Goal: Information Seeking & Learning: Learn about a topic

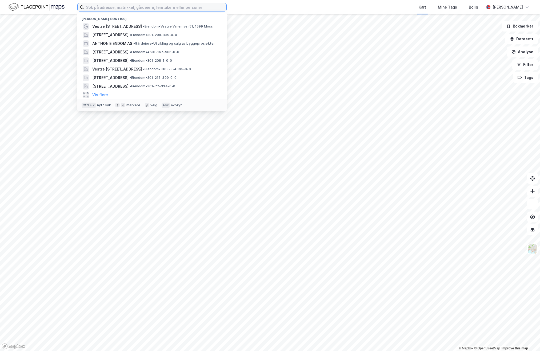
click at [135, 8] on input at bounding box center [155, 7] width 142 height 8
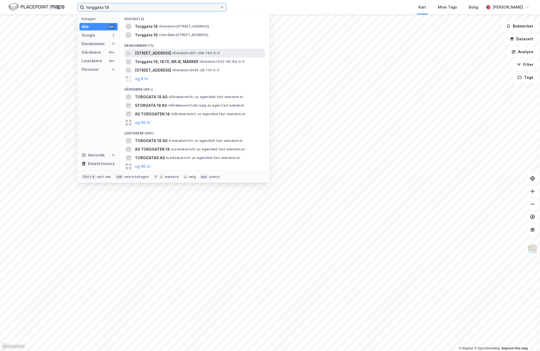
type input "torggata 18"
click at [198, 52] on span "• Eiendom • 301-208-740-0-0" at bounding box center [195, 53] width 47 height 4
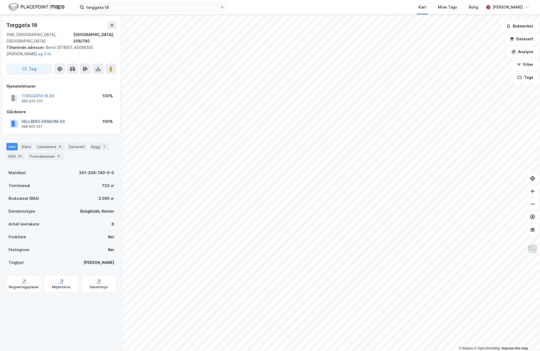
click at [0, 0] on button "HELLBERG EIENDOM AS" at bounding box center [0, 0] width 0 height 0
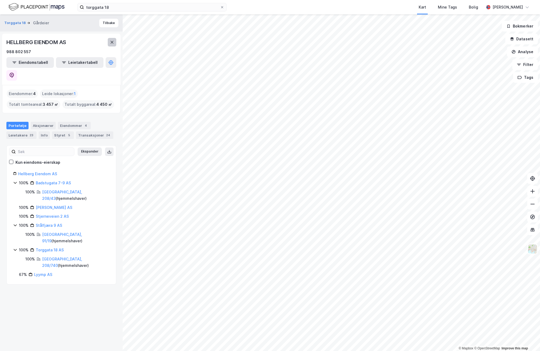
click at [111, 42] on icon at bounding box center [112, 42] width 4 height 4
